Goal: Check status: Check status

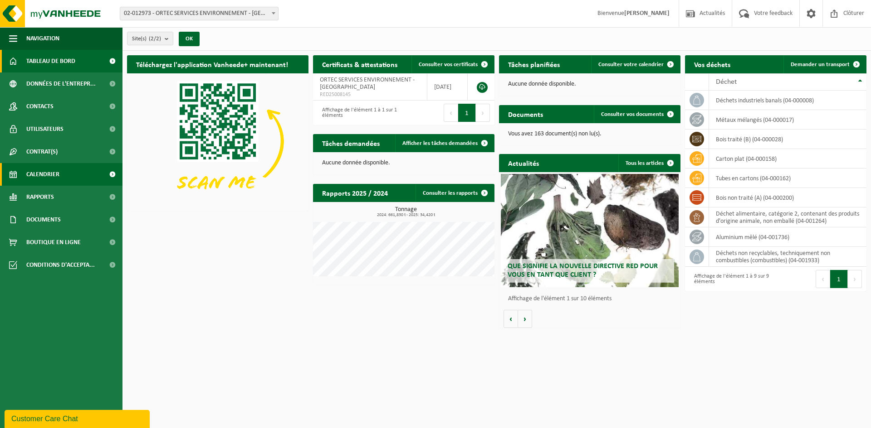
click at [27, 174] on span "Calendrier" at bounding box center [42, 174] width 33 height 23
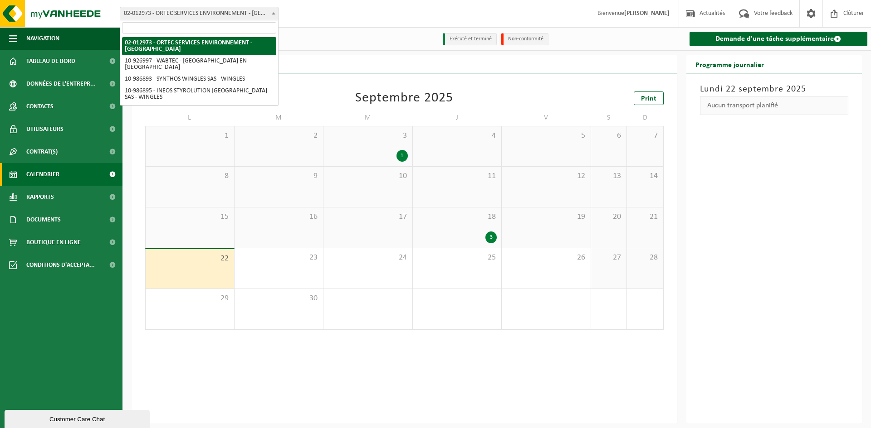
click at [266, 13] on span "02-012973 - ORTEC SERVICES ENVIRONNEMENT - [GEOGRAPHIC_DATA]" at bounding box center [199, 13] width 158 height 13
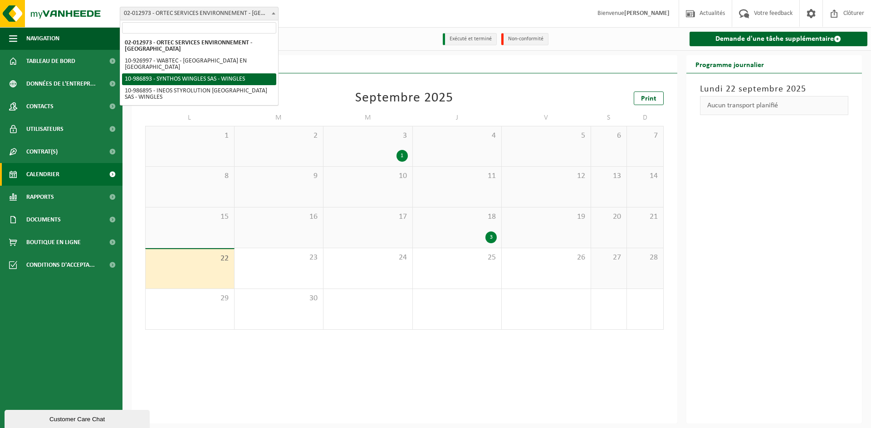
select select "166814"
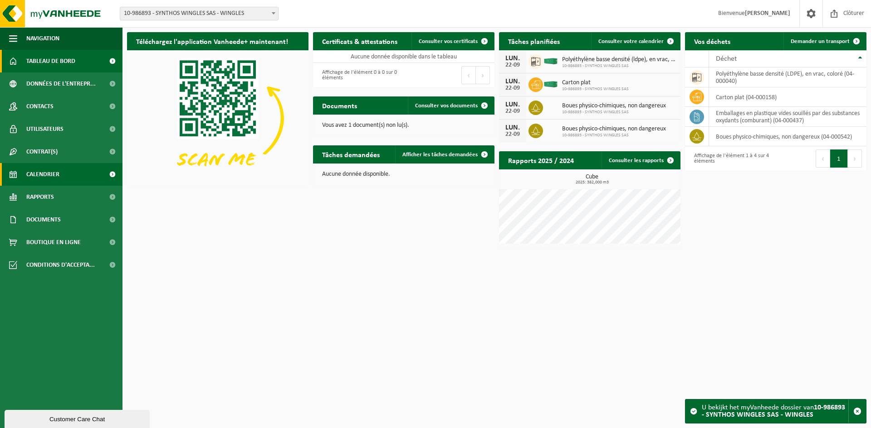
click at [57, 175] on span "Calendrier" at bounding box center [42, 174] width 33 height 23
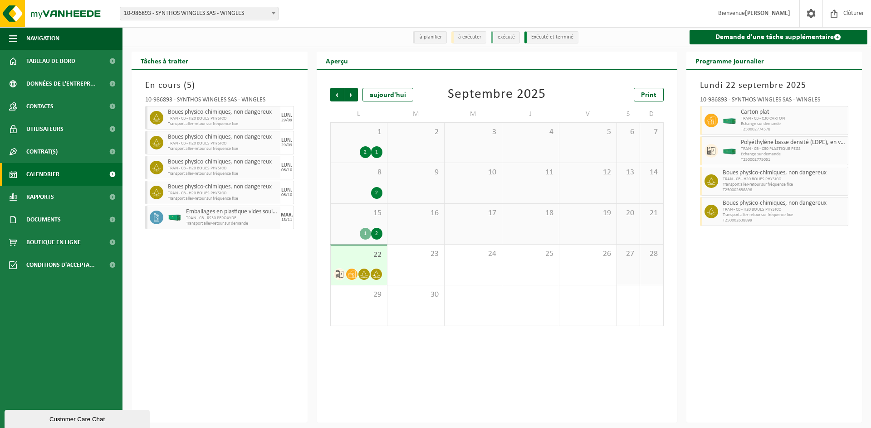
click at [366, 259] on span "22" at bounding box center [358, 255] width 47 height 10
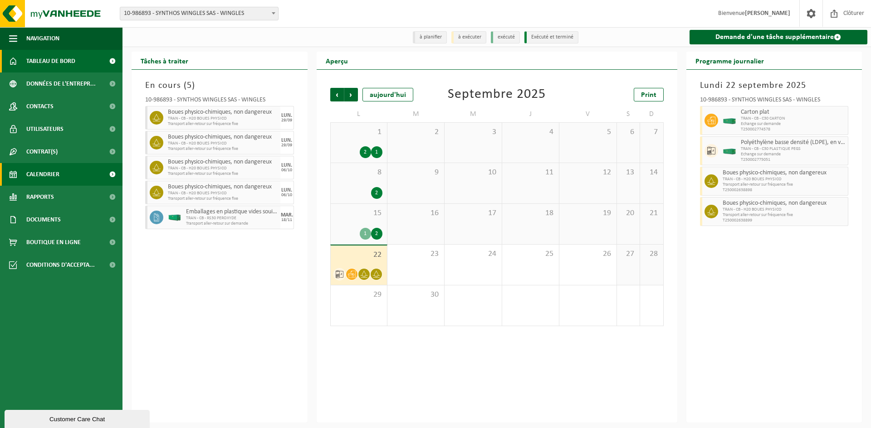
click at [49, 63] on span "Tableau de bord" at bounding box center [50, 61] width 49 height 23
